Goal: Task Accomplishment & Management: Complete application form

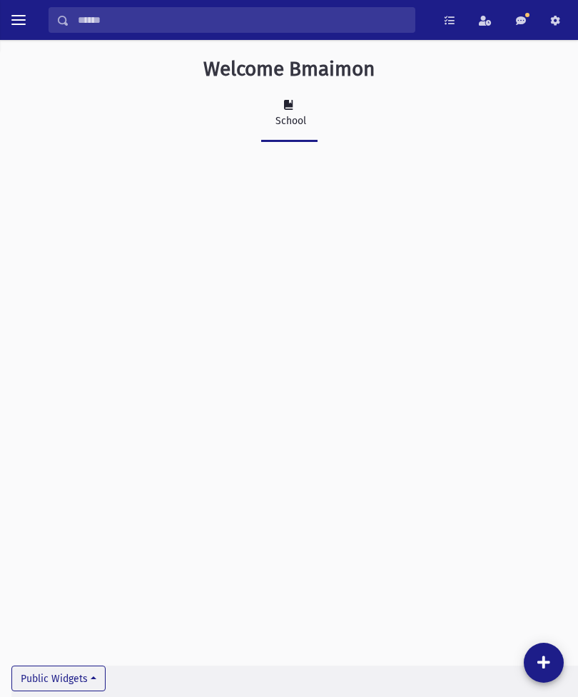
click at [29, 9] on button "toggle menu" at bounding box center [19, 20] width 26 height 26
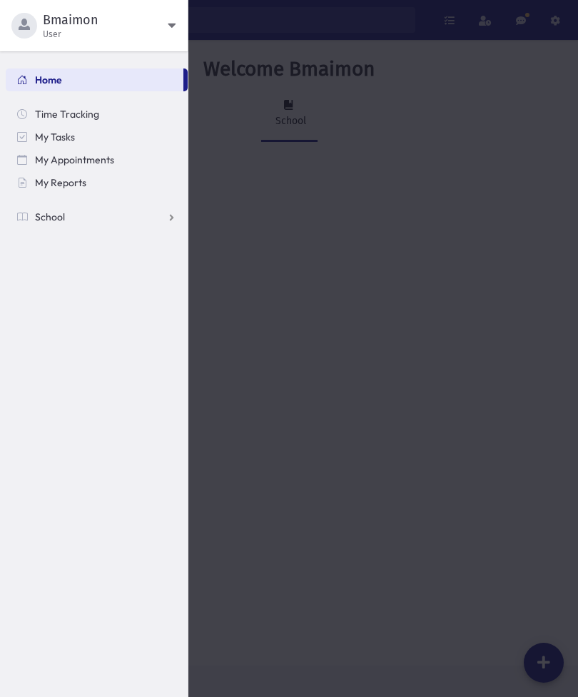
click at [80, 206] on link "School" at bounding box center [97, 217] width 182 height 23
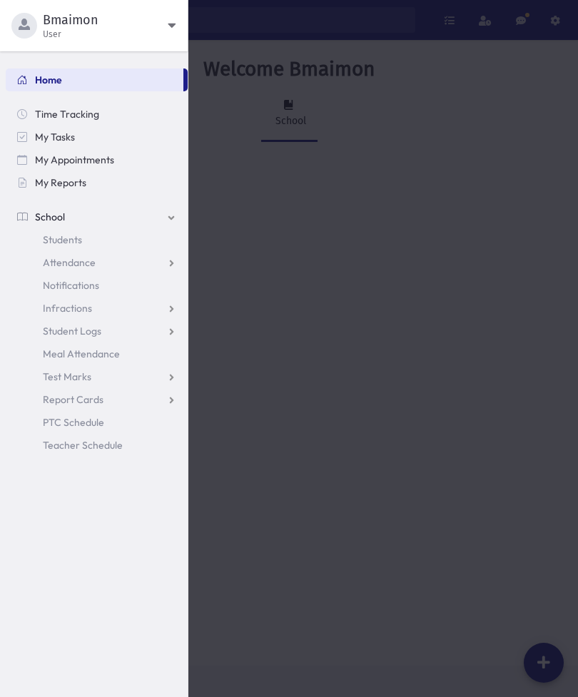
click at [87, 242] on link "Students" at bounding box center [97, 239] width 182 height 23
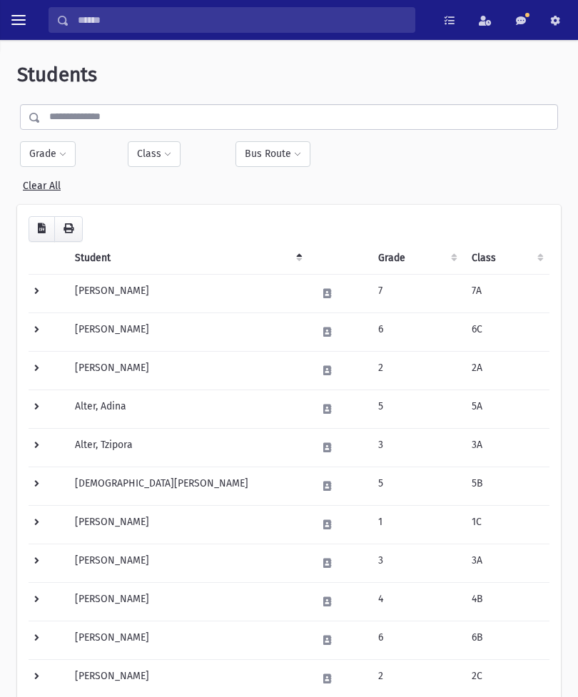
click at [24, 17] on span "toggle menu" at bounding box center [18, 20] width 14 height 14
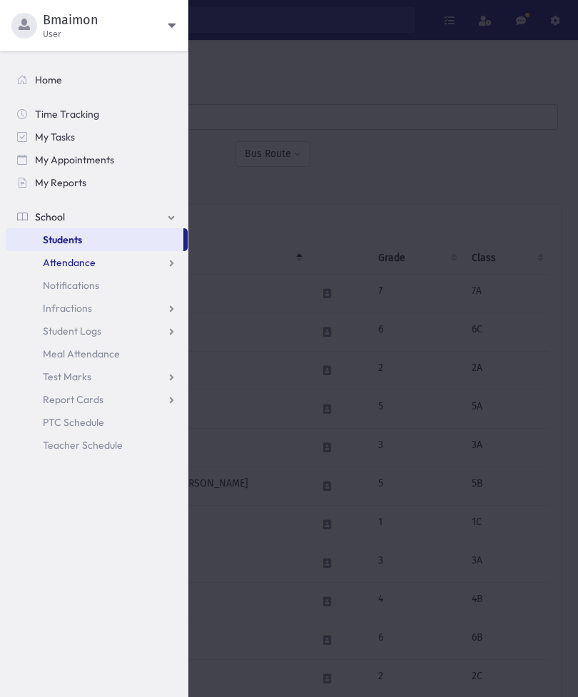
click at [117, 260] on link "Attendance" at bounding box center [97, 262] width 182 height 23
click at [85, 308] on link "List" at bounding box center [97, 308] width 182 height 23
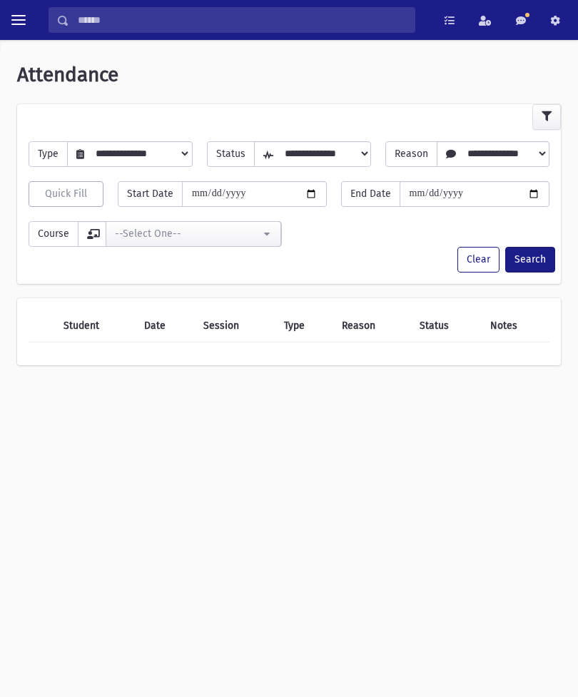
click at [20, 21] on span "toggle menu" at bounding box center [18, 20] width 14 height 14
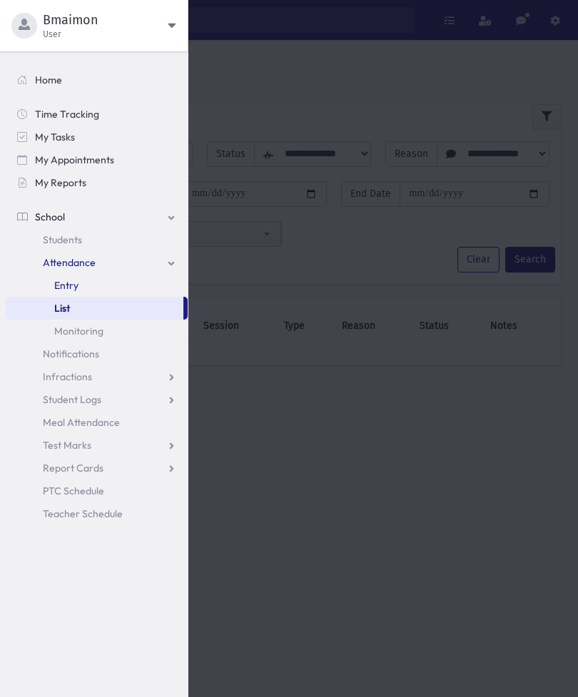
click at [98, 285] on link "Entry" at bounding box center [97, 285] width 182 height 23
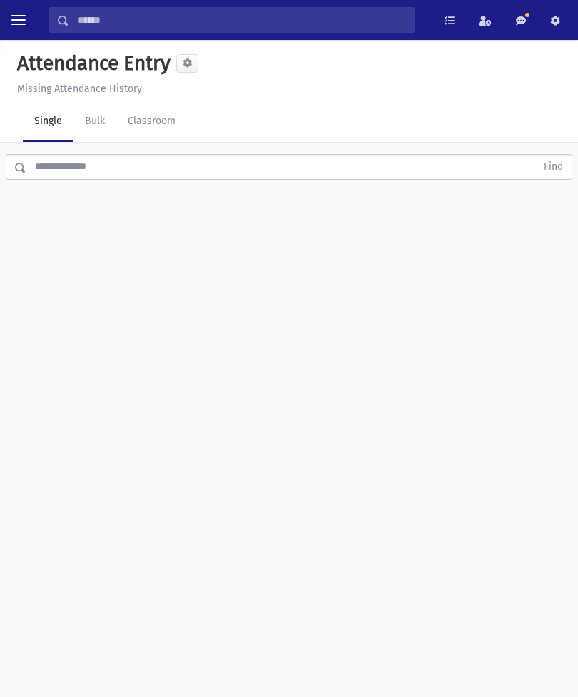
click at [173, 165] on input "text" at bounding box center [280, 167] width 509 height 26
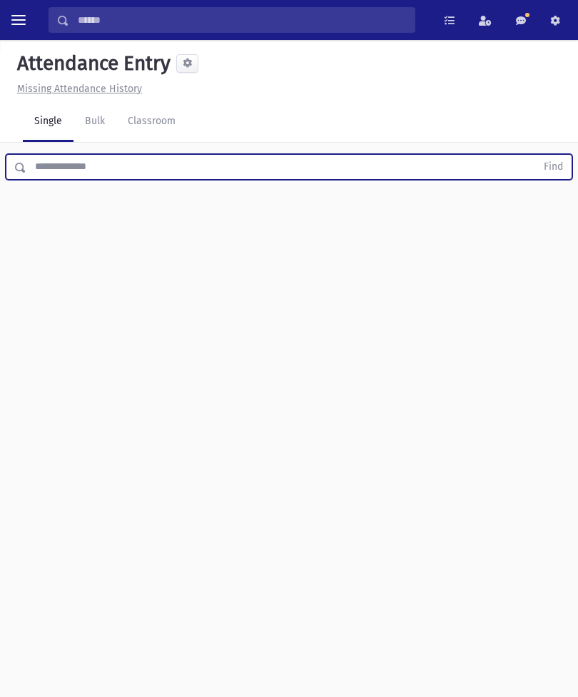
click at [166, 117] on link "Classroom" at bounding box center [151, 122] width 71 height 40
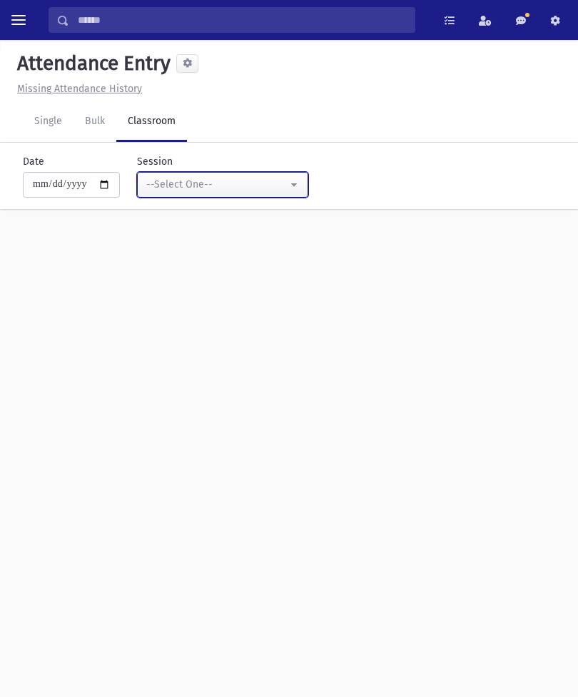
click at [259, 186] on div "--Select One--" at bounding box center [216, 184] width 141 height 15
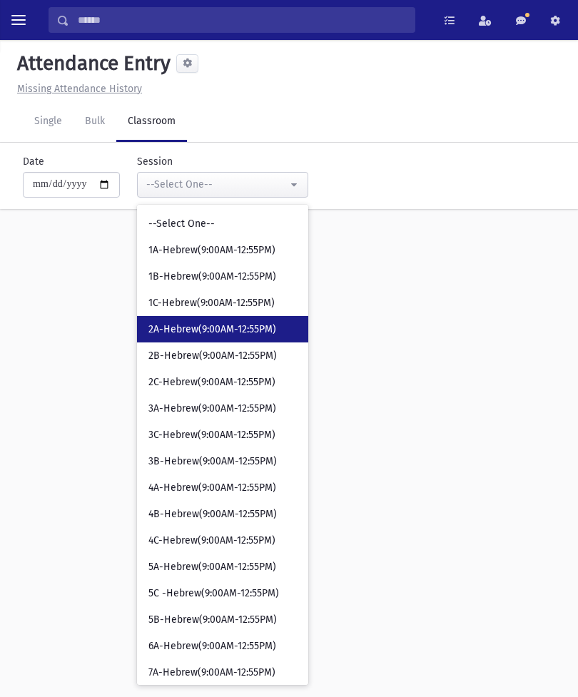
click at [207, 328] on span "2A-Hebrew(9:00AM-12:55PM)" at bounding box center [212, 330] width 128 height 14
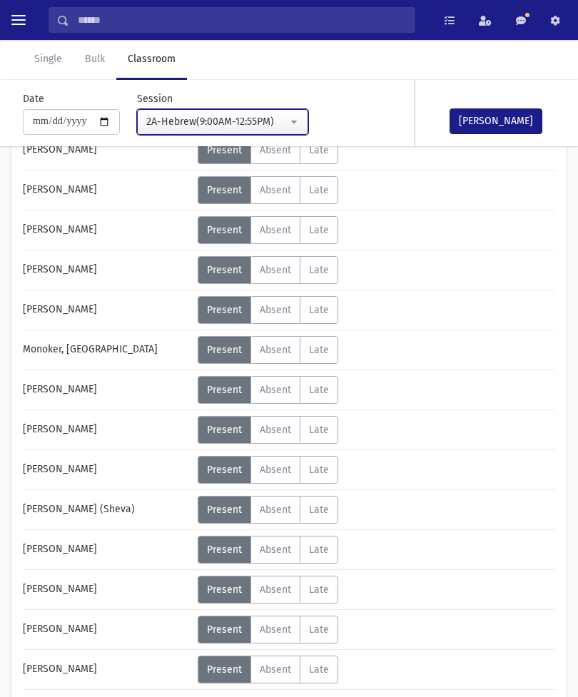
scroll to position [452, 0]
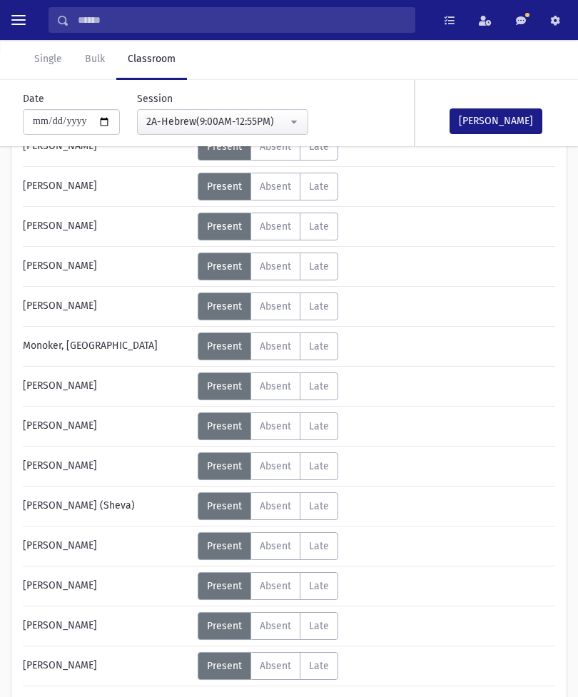
click at [277, 422] on span "Absent" at bounding box center [275, 426] width 31 height 12
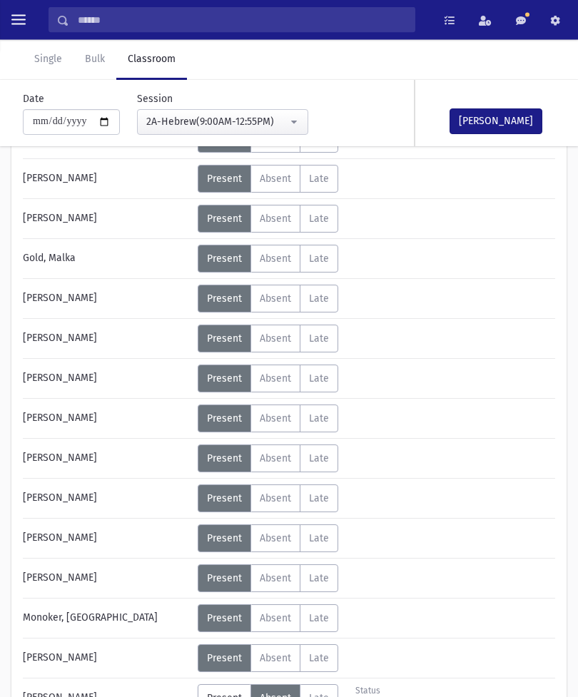
scroll to position [181, 0]
click at [281, 183] on span "Absent" at bounding box center [275, 179] width 31 height 12
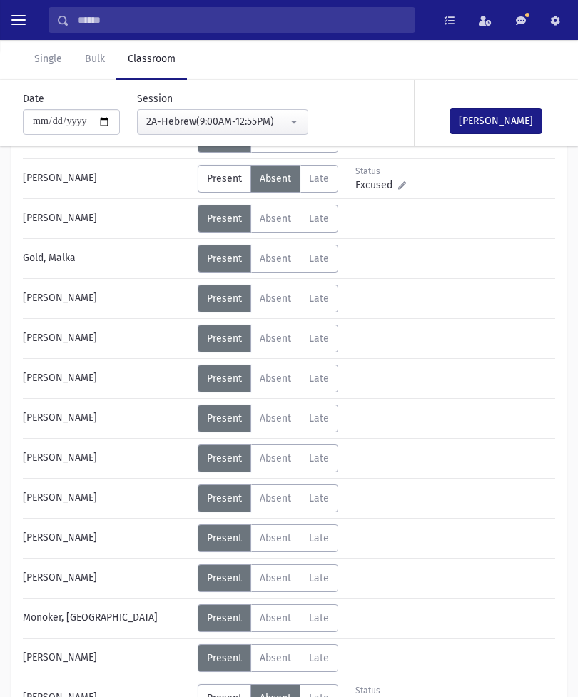
click at [507, 120] on button "Mark Done" at bounding box center [496, 121] width 93 height 26
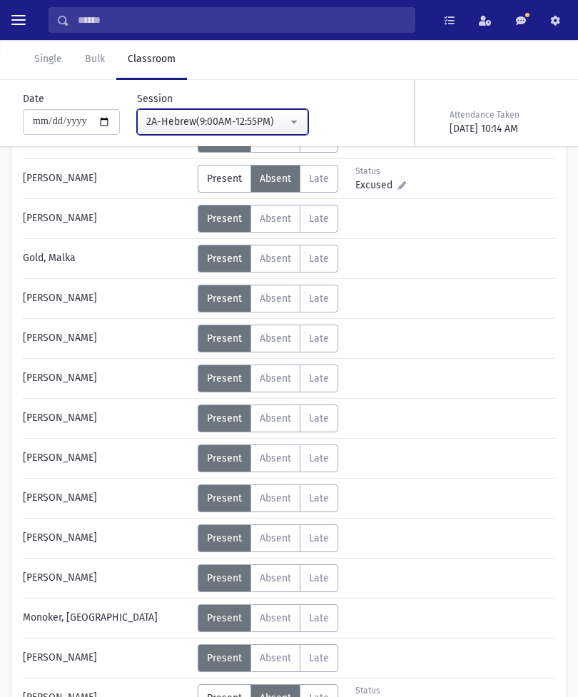
click at [251, 118] on div "2A-Hebrew(9:00AM-12:55PM)" at bounding box center [216, 121] width 141 height 15
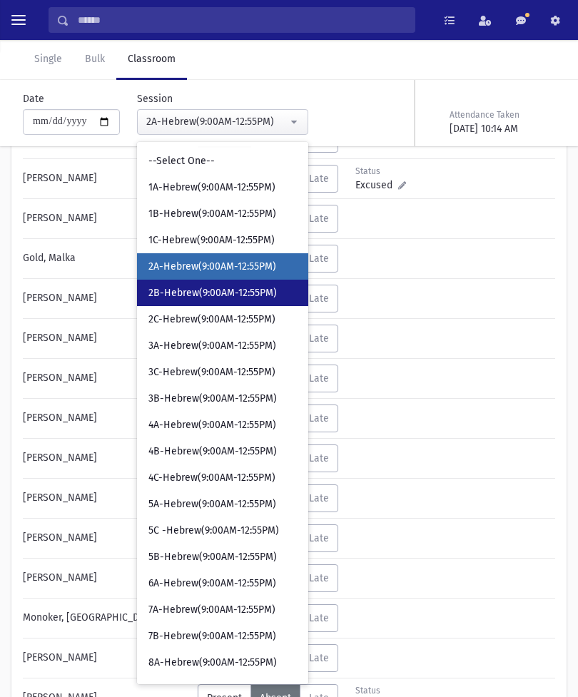
click at [210, 290] on span "2B-Hebrew(9:00AM-12:55PM)" at bounding box center [212, 293] width 128 height 14
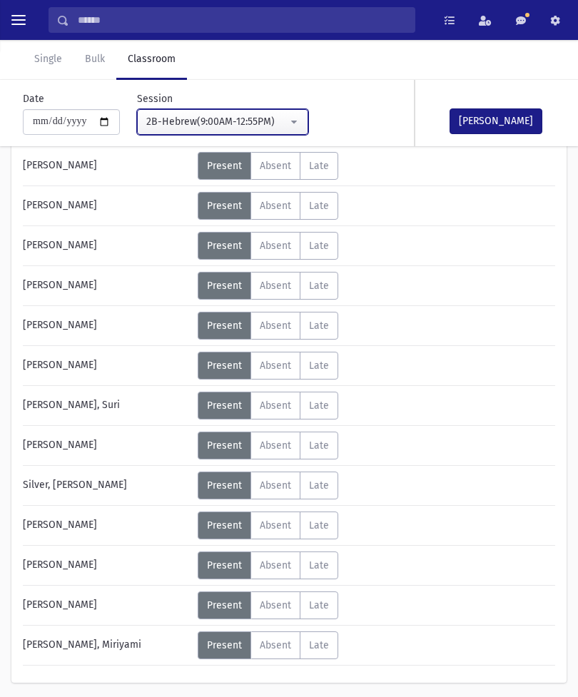
scroll to position [598, 0]
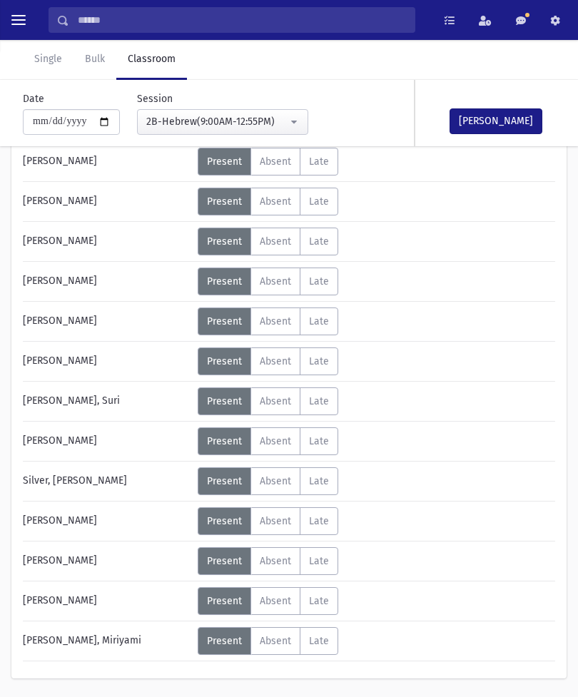
click at [279, 639] on span "Absent" at bounding box center [275, 641] width 31 height 12
click at [501, 117] on button "Mark Done" at bounding box center [496, 121] width 93 height 26
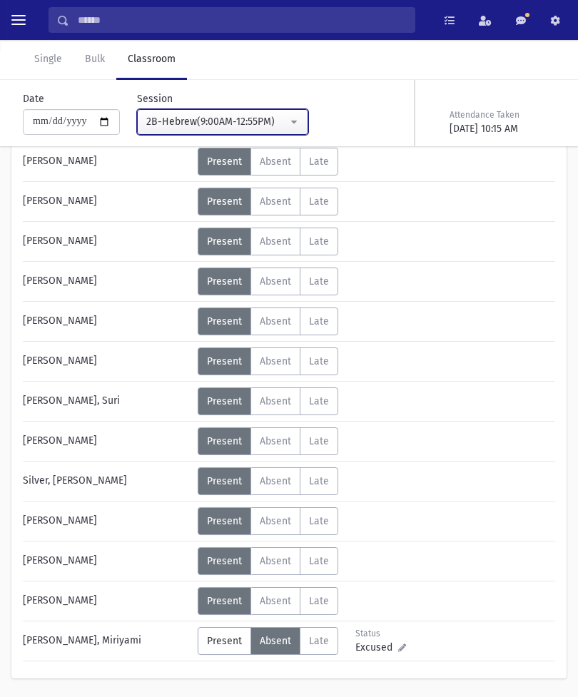
click at [248, 123] on div "2B-Hebrew(9:00AM-12:55PM)" at bounding box center [216, 121] width 141 height 15
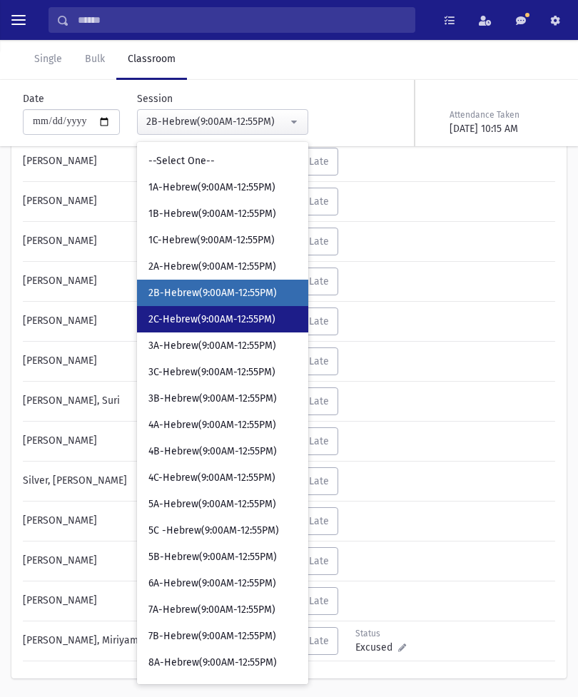
click at [209, 315] on span "2C-Hebrew(9:00AM-12:55PM)" at bounding box center [211, 320] width 127 height 14
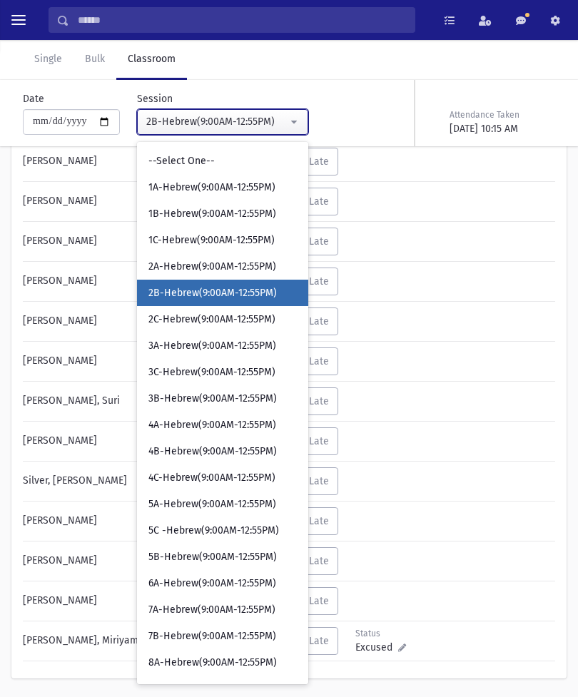
scroll to position [32, 0]
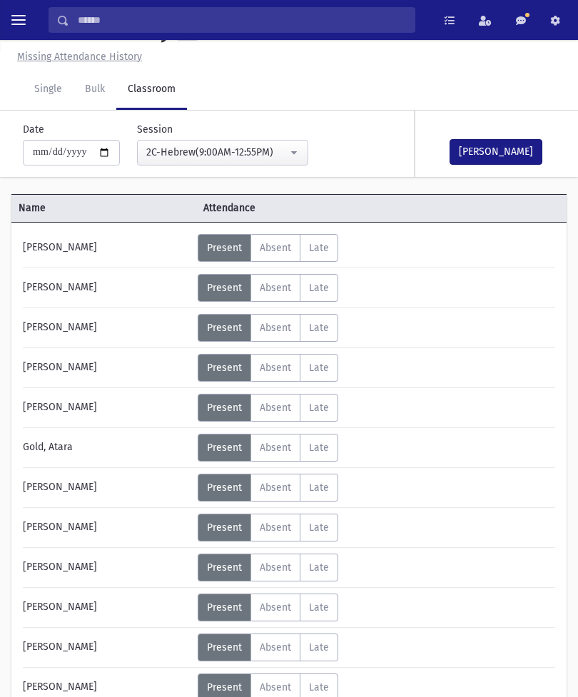
click at [485, 150] on button "Mark Done" at bounding box center [496, 152] width 93 height 26
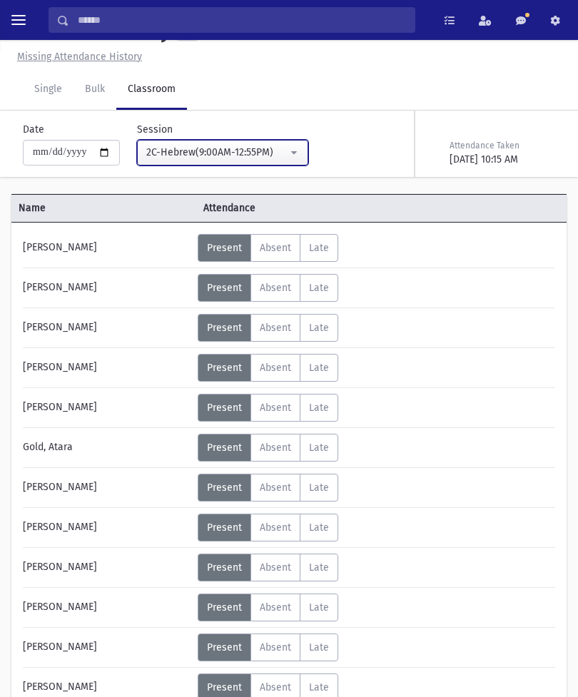
click at [262, 145] on div "2C-Hebrew(9:00AM-12:55PM)" at bounding box center [216, 152] width 141 height 15
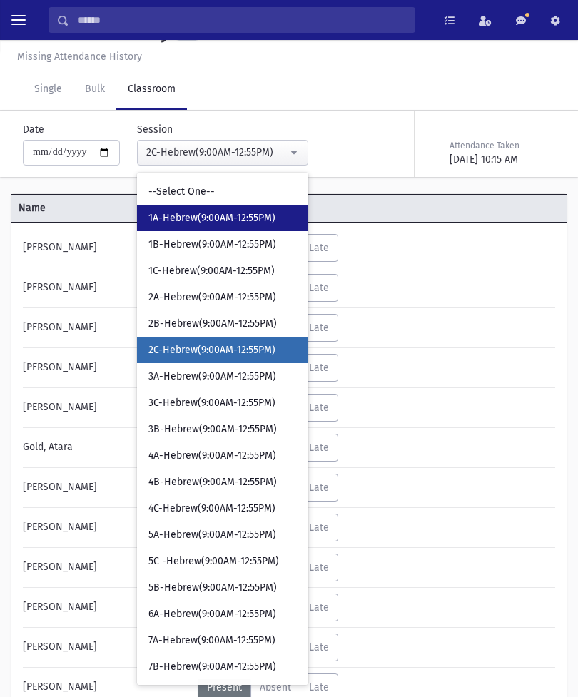
click at [220, 215] on span "1A-Hebrew(9:00AM-12:55PM)" at bounding box center [211, 218] width 127 height 14
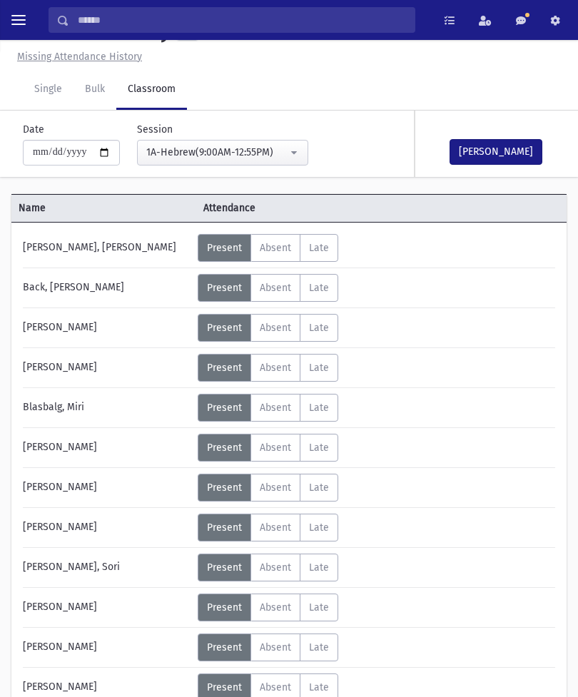
click at [491, 144] on button "Mark Done" at bounding box center [496, 152] width 93 height 26
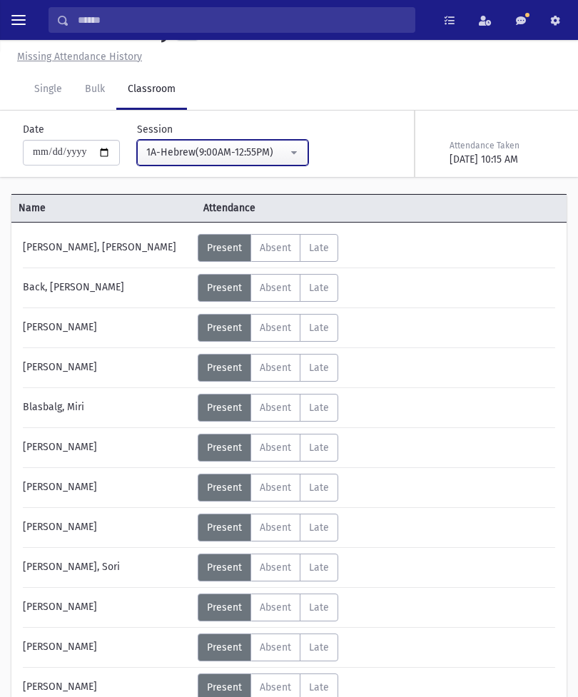
click at [275, 153] on button "1A-Hebrew(9:00AM-12:55PM)" at bounding box center [222, 153] width 171 height 26
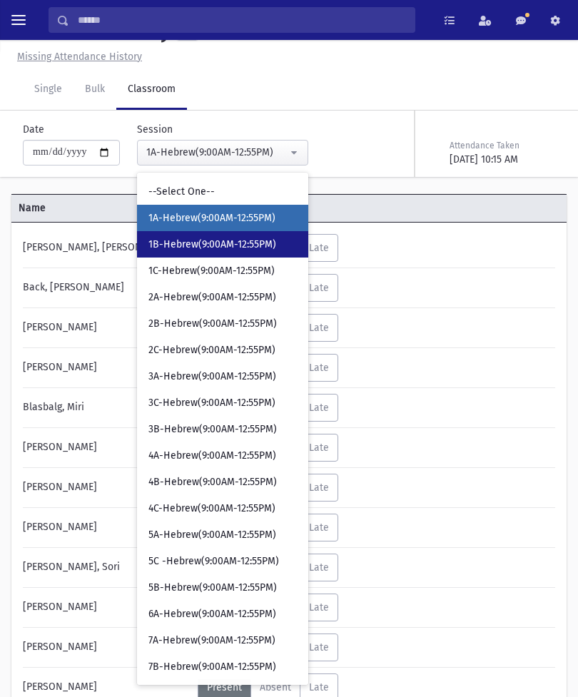
click at [208, 238] on span "1B-Hebrew(9:00AM-12:55PM)" at bounding box center [212, 245] width 128 height 14
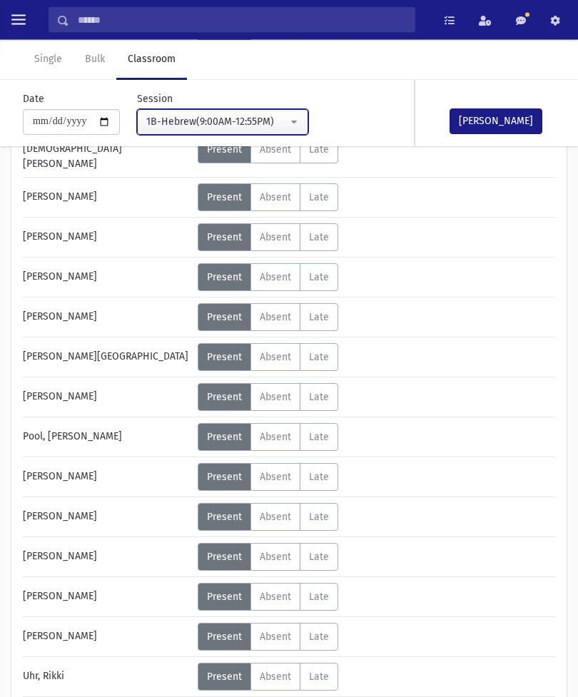
scroll to position [498, 0]
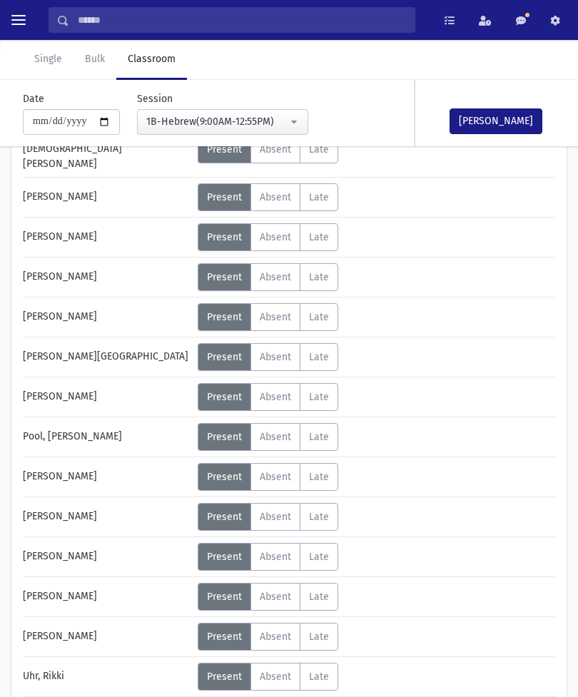
click at [270, 543] on label "Absent A" at bounding box center [275, 557] width 50 height 28
click at [513, 120] on button "Mark Done" at bounding box center [496, 121] width 93 height 26
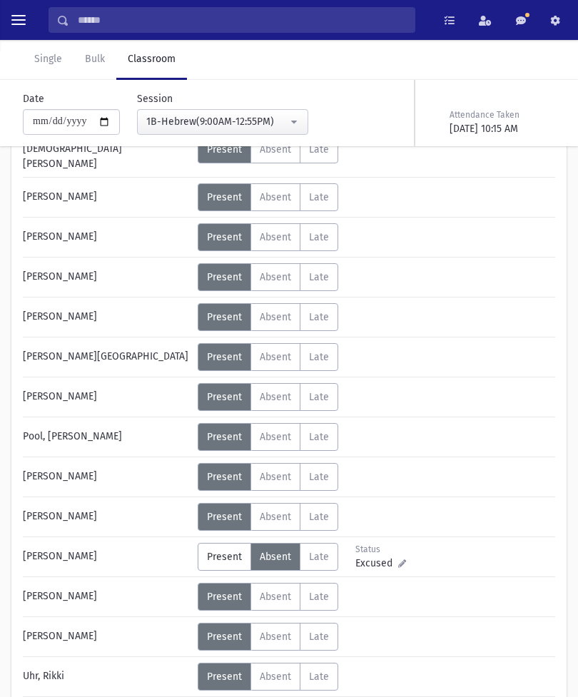
scroll to position [598, 0]
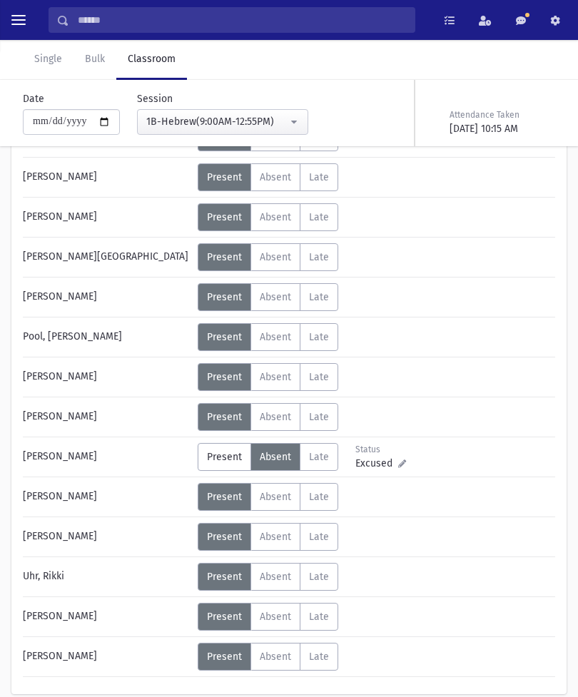
click at [278, 651] on span "Absent" at bounding box center [275, 657] width 31 height 12
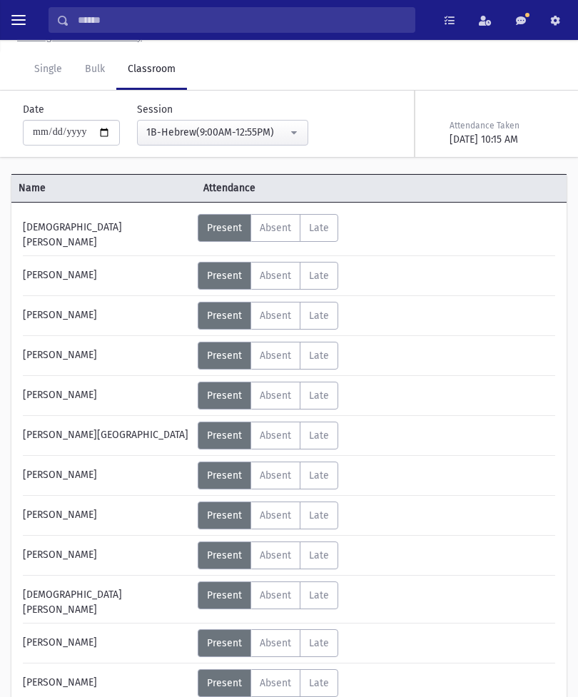
scroll to position [0, 0]
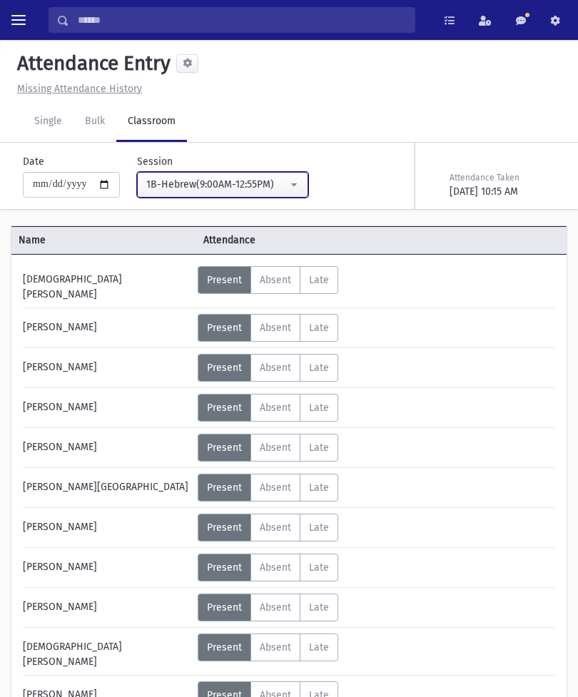
click at [243, 181] on div "1B-Hebrew(9:00AM-12:55PM)" at bounding box center [216, 184] width 141 height 15
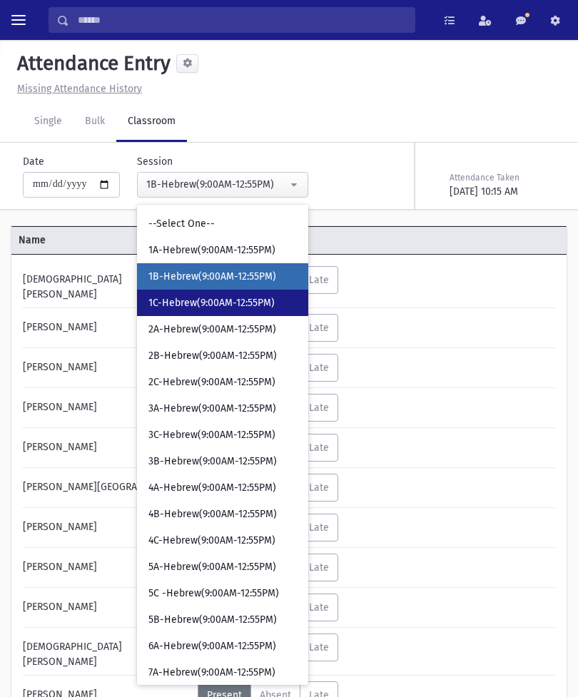
click at [213, 298] on span "1C-Hebrew(9:00AM-12:55PM)" at bounding box center [211, 303] width 126 height 14
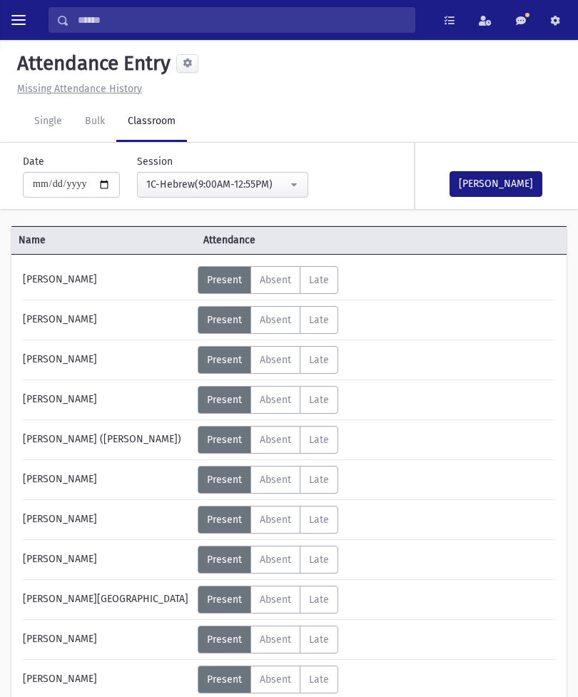
click at [503, 182] on button "Mark Done" at bounding box center [496, 184] width 93 height 26
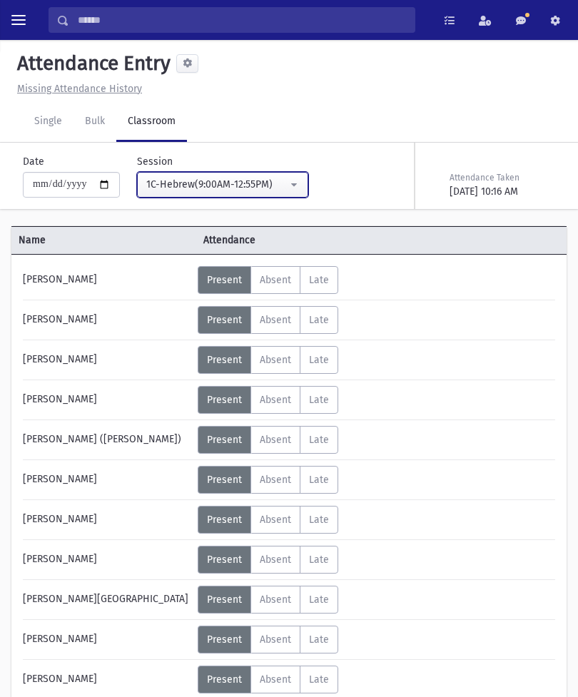
click at [250, 190] on div "1C-Hebrew(9:00AM-12:55PM)" at bounding box center [216, 184] width 141 height 15
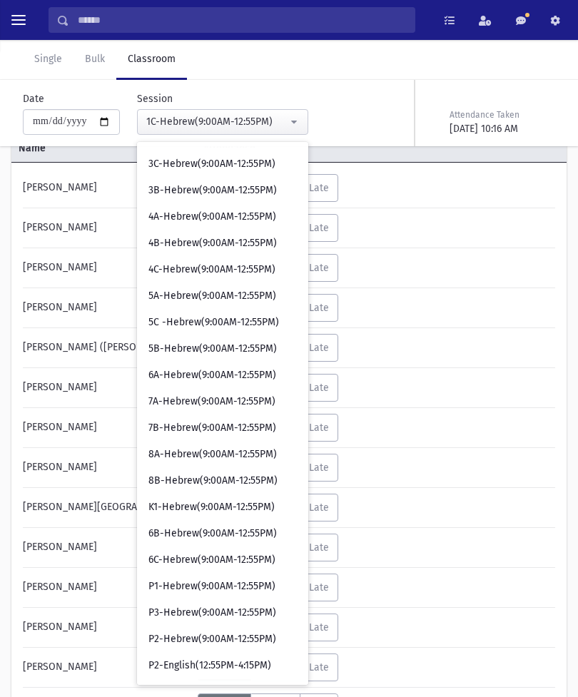
scroll to position [91, 0]
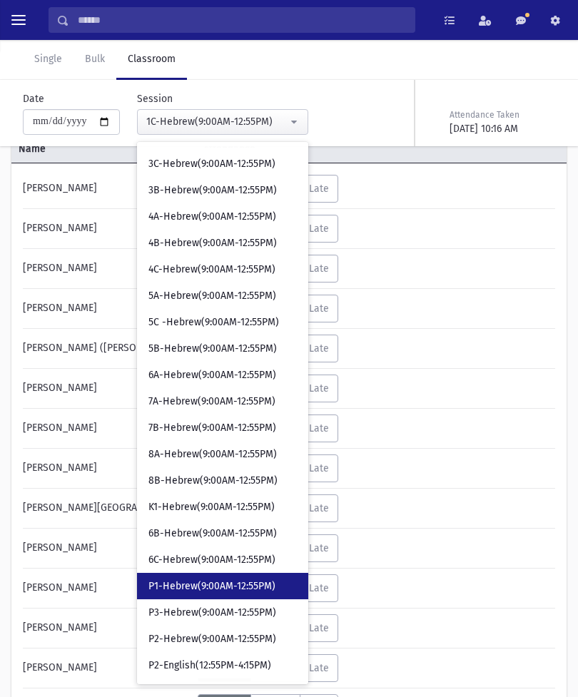
click at [193, 587] on span "P1-Hebrew(9:00AM-12:55PM)" at bounding box center [211, 586] width 127 height 14
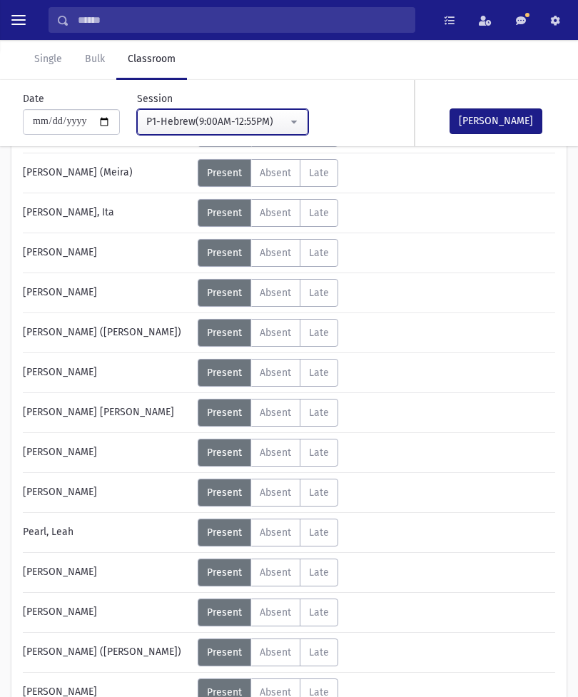
scroll to position [531, 0]
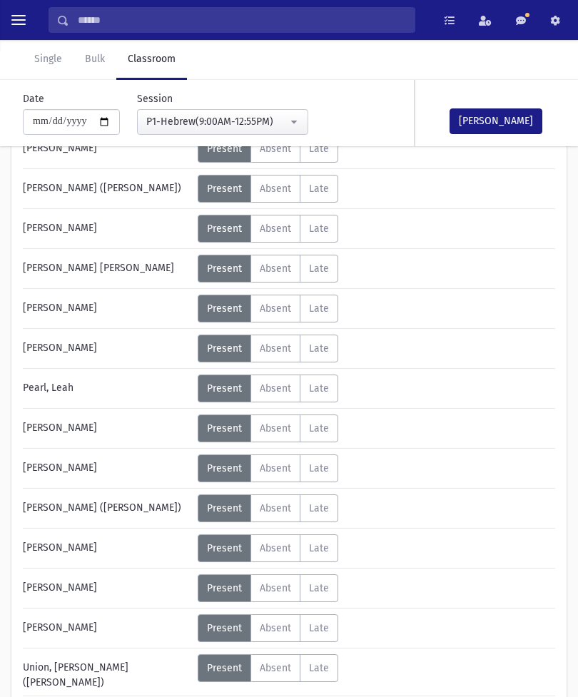
click at [273, 587] on span "Absent" at bounding box center [275, 588] width 31 height 12
click at [499, 116] on button "Mark Done" at bounding box center [496, 121] width 93 height 26
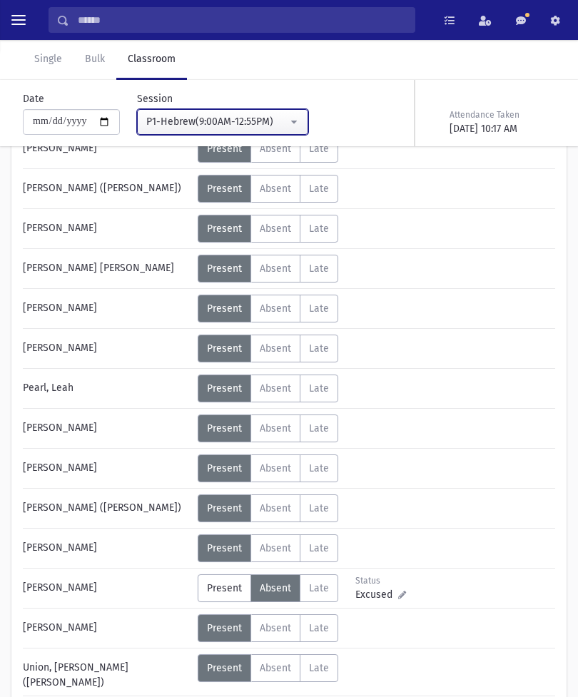
click at [249, 109] on button "P1-Hebrew(9:00AM-12:55PM)" at bounding box center [222, 122] width 171 height 26
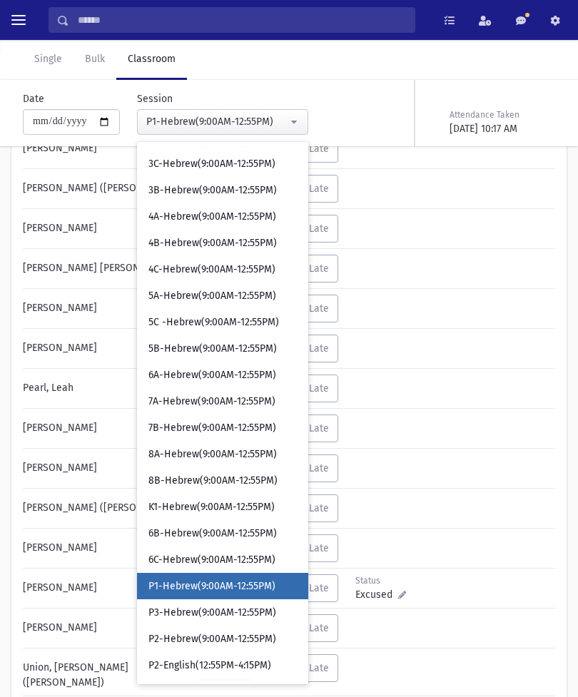
scroll to position [381, 0]
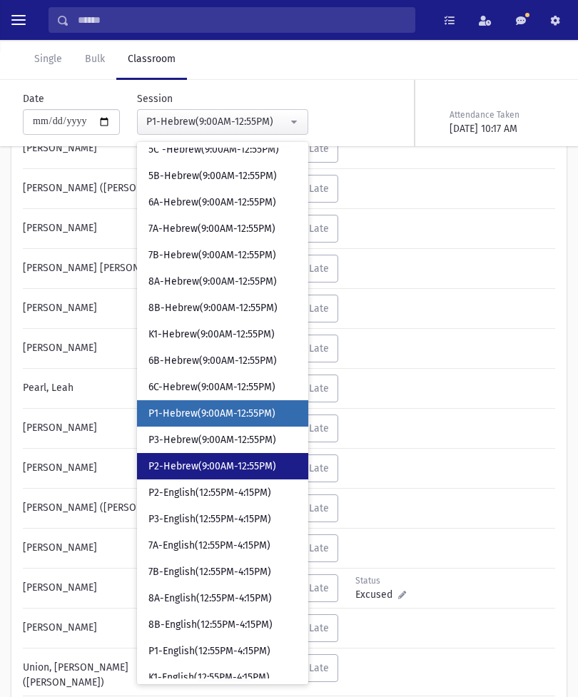
click at [200, 458] on link "P2-Hebrew(9:00AM-12:55PM)" at bounding box center [222, 466] width 171 height 26
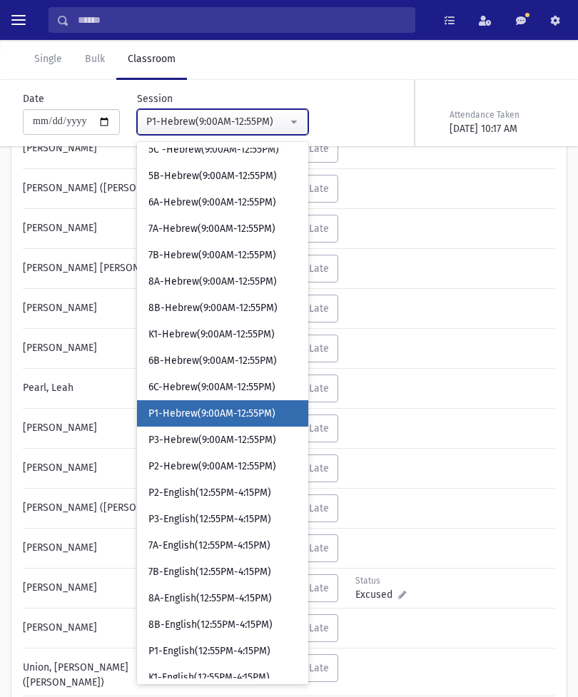
scroll to position [32, 0]
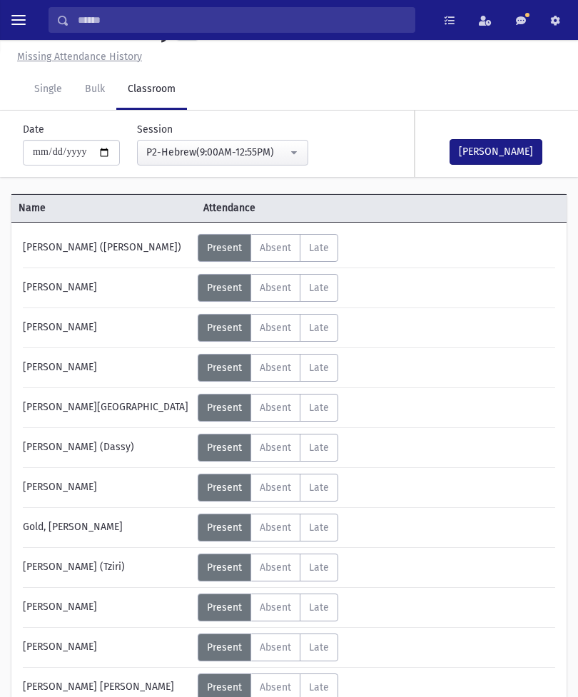
click at [500, 142] on button "Mark Done" at bounding box center [496, 152] width 93 height 26
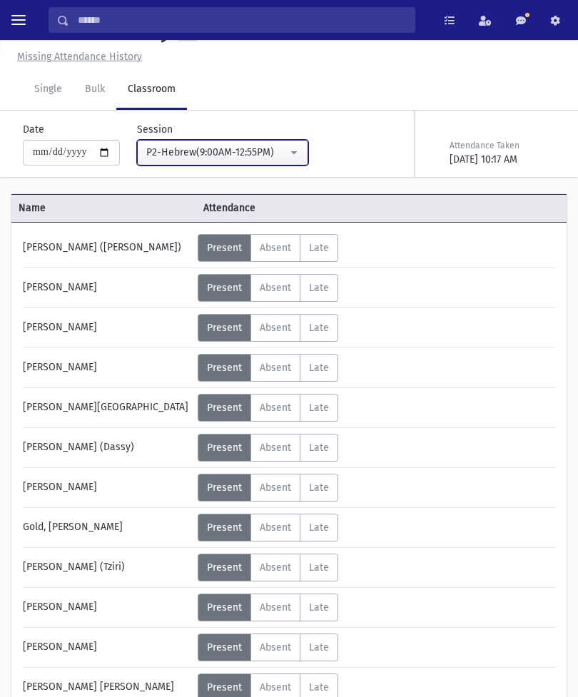
click at [260, 148] on div "P2-Hebrew(9:00AM-12:55PM)" at bounding box center [216, 152] width 141 height 15
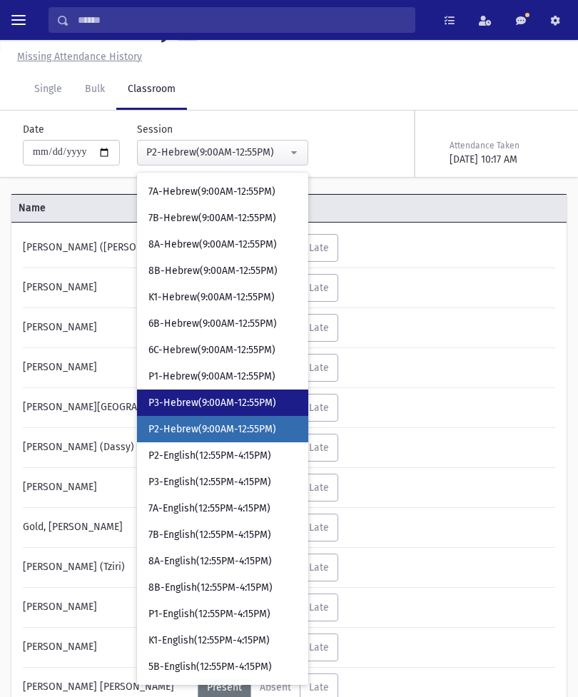
click at [211, 399] on span "P3-Hebrew(9:00AM-12:55PM)" at bounding box center [212, 403] width 128 height 14
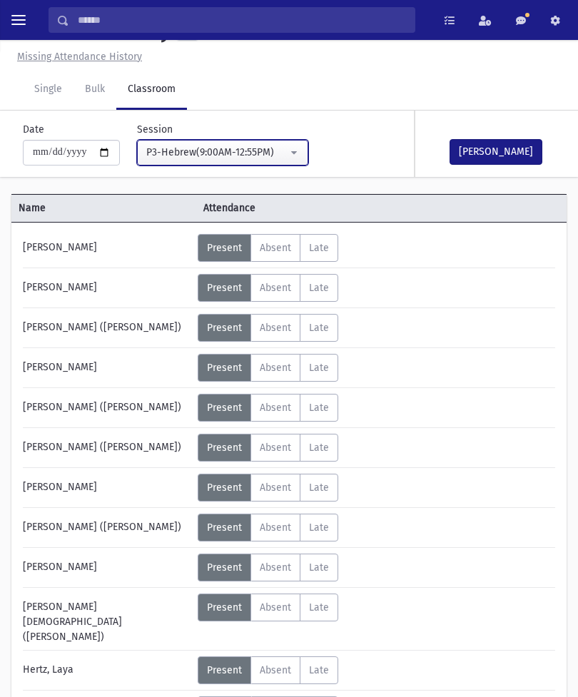
click at [253, 148] on div "P3-Hebrew(9:00AM-12:55PM)" at bounding box center [216, 152] width 141 height 15
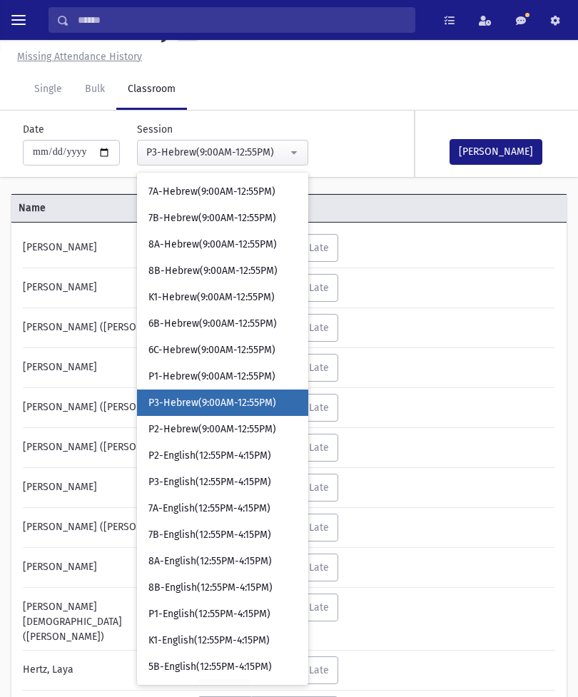
scroll to position [422, 0]
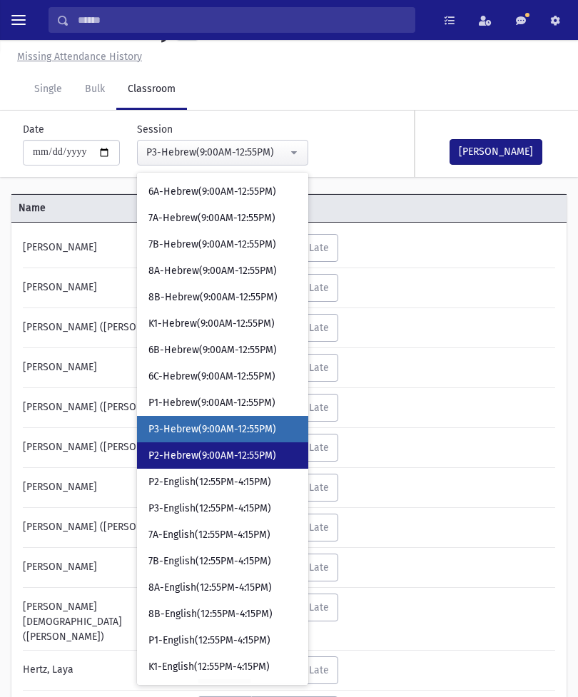
click at [215, 452] on span "P2-Hebrew(9:00AM-12:55PM)" at bounding box center [212, 456] width 128 height 14
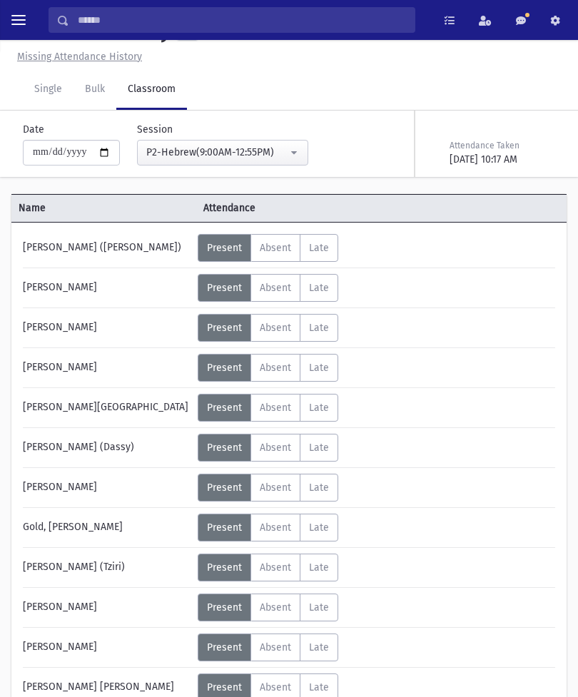
click at [273, 650] on span "Absent" at bounding box center [275, 647] width 31 height 12
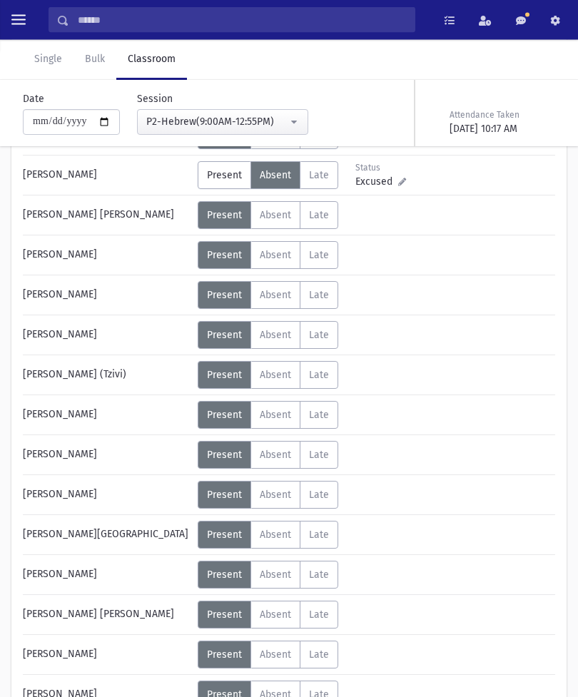
scroll to position [504, 0]
click at [270, 656] on span "Absent" at bounding box center [275, 655] width 31 height 12
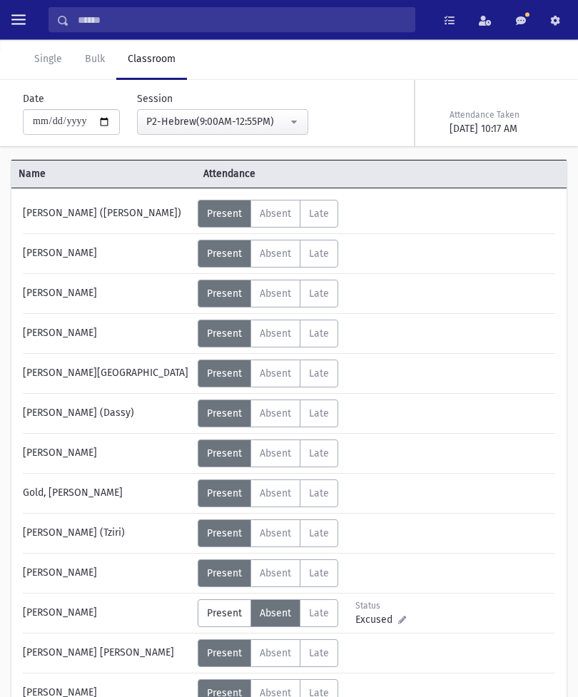
scroll to position [0, 0]
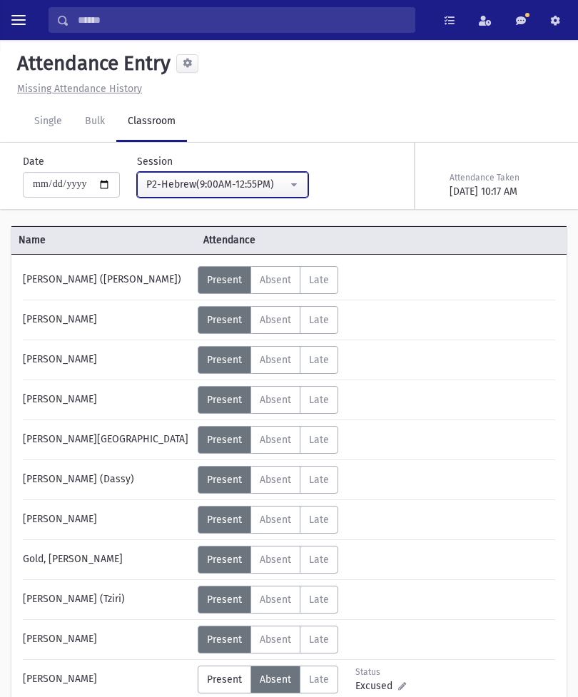
click at [234, 174] on button "P2-Hebrew(9:00AM-12:55PM)" at bounding box center [222, 185] width 171 height 26
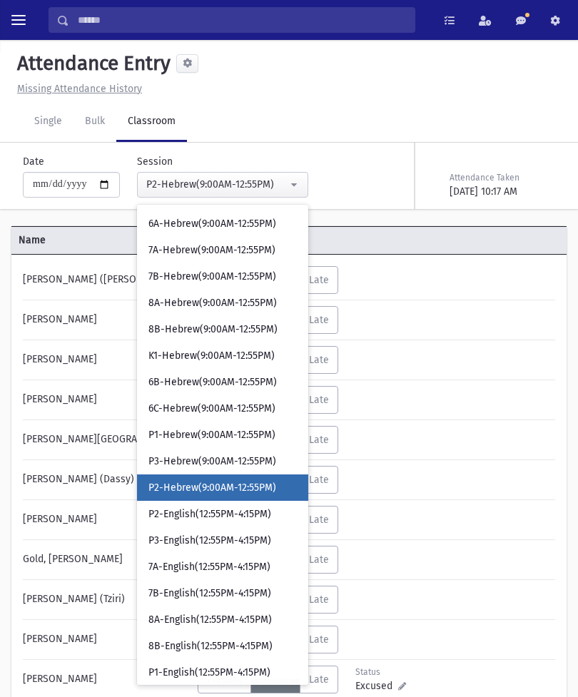
scroll to position [465, 0]
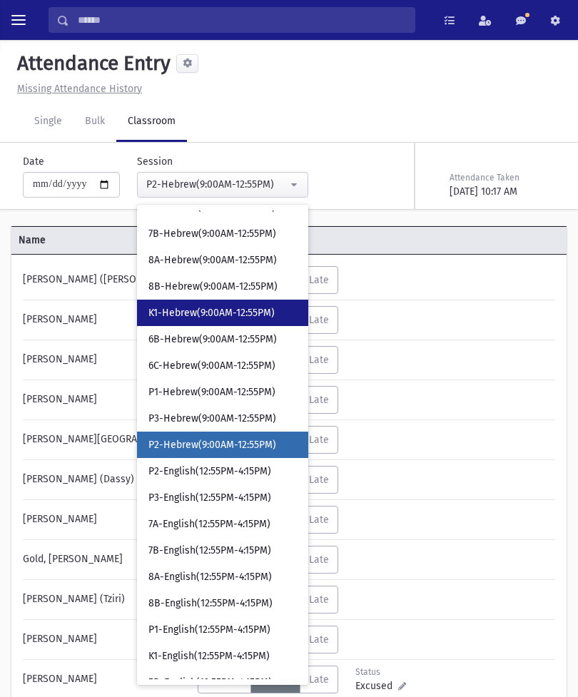
click at [207, 304] on link "K1-Hebrew(9:00AM-12:55PM)" at bounding box center [222, 313] width 171 height 26
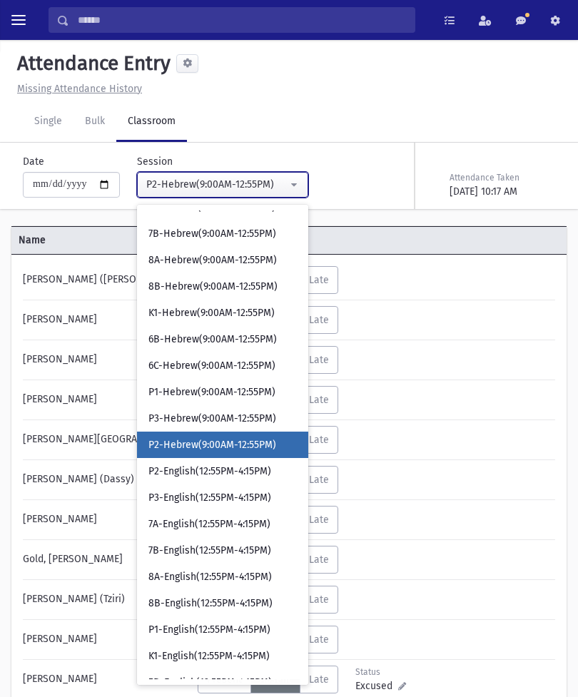
select select "****"
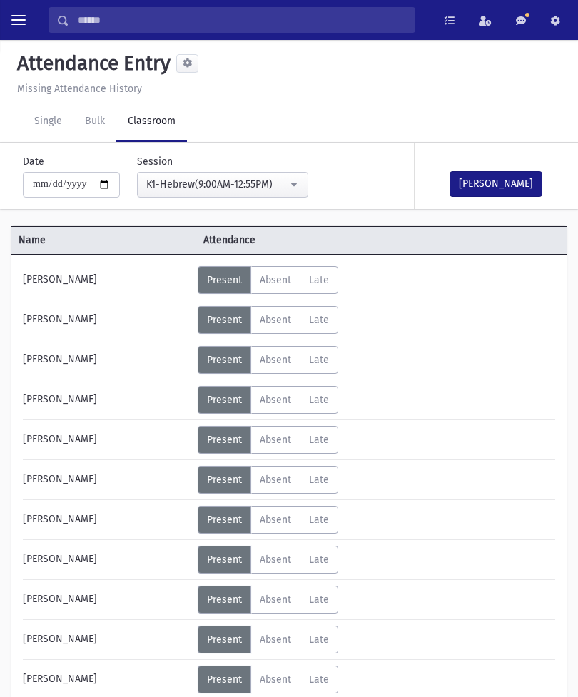
click at [480, 188] on button "Mark Done" at bounding box center [496, 184] width 93 height 26
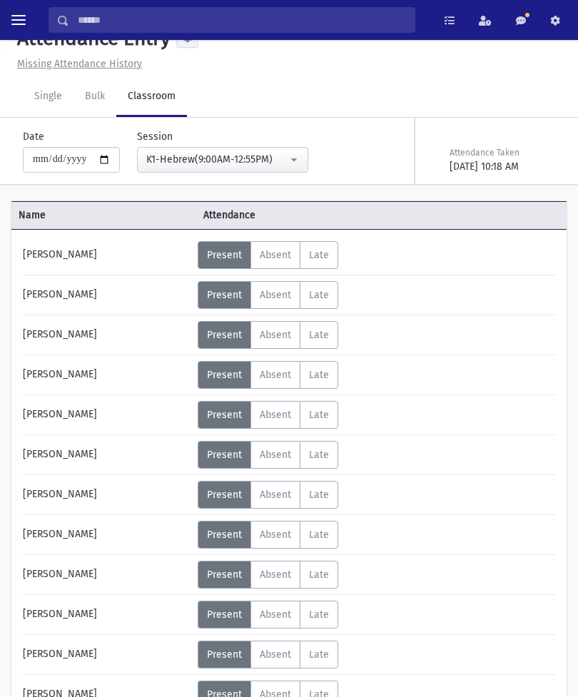
scroll to position [27, 0]
